Goal: Information Seeking & Learning: Learn about a topic

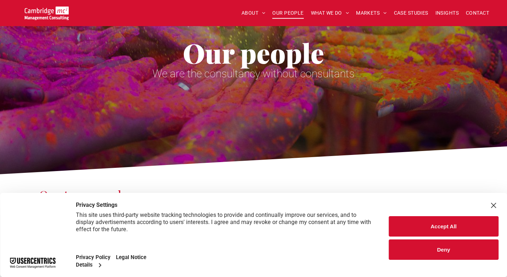
scroll to position [72, 0]
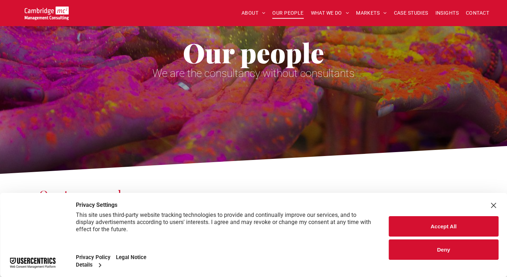
click at [431, 228] on button "Accept All" at bounding box center [443, 226] width 109 height 20
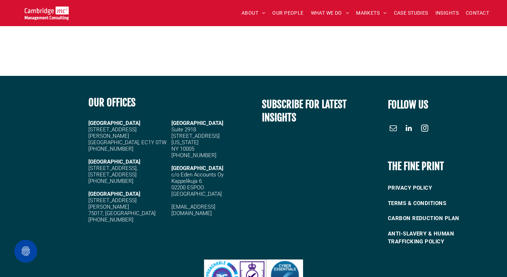
scroll to position [3115, 0]
